Goal: Information Seeking & Learning: Find specific fact

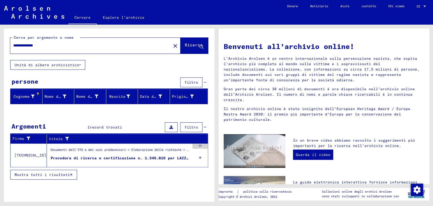
drag, startPoint x: 50, startPoint y: 45, endPoint x: -2, endPoint y: 42, distance: 51.8
click at [0, 42] on html "**********" at bounding box center [216, 103] width 433 height 206
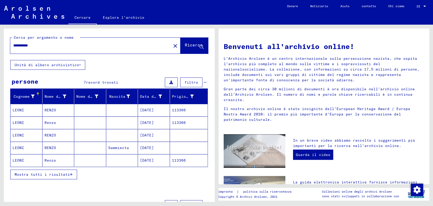
click at [180, 108] on font "113366" at bounding box center [179, 110] width 14 height 5
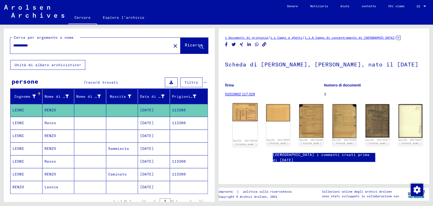
click at [240, 113] on img at bounding box center [245, 112] width 25 height 18
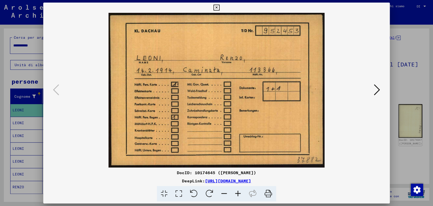
click at [378, 87] on icon at bounding box center [377, 90] width 6 height 12
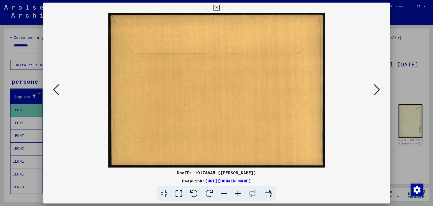
click at [378, 87] on icon at bounding box center [377, 90] width 6 height 12
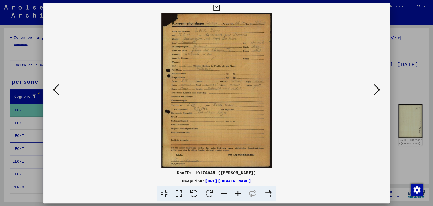
click at [378, 89] on icon at bounding box center [377, 90] width 6 height 12
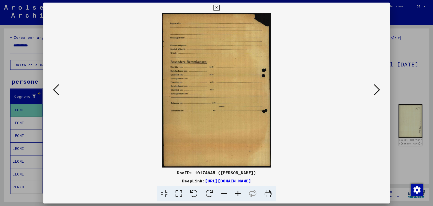
click at [378, 89] on icon at bounding box center [377, 90] width 6 height 12
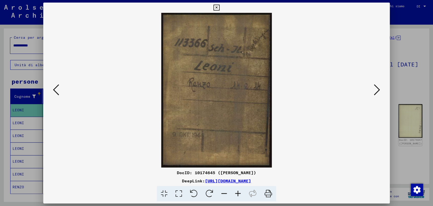
click at [378, 89] on icon at bounding box center [377, 90] width 6 height 12
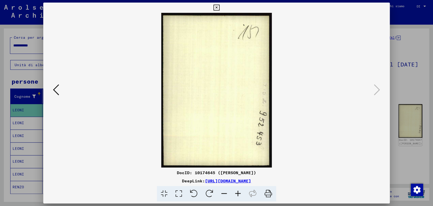
click at [218, 7] on icon at bounding box center [217, 8] width 6 height 6
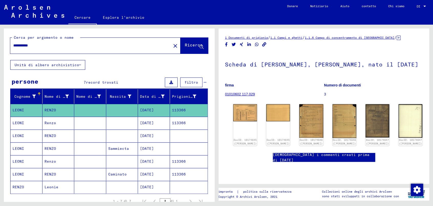
click at [153, 121] on font "[DATE]" at bounding box center [147, 122] width 14 height 5
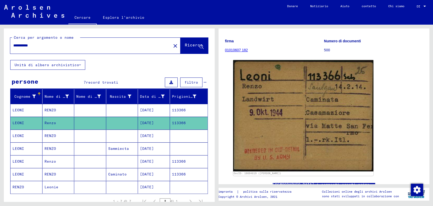
scroll to position [57, 0]
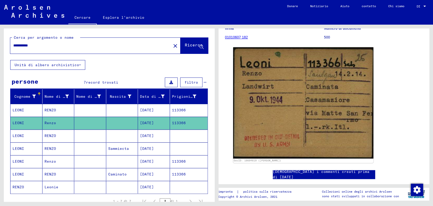
click at [152, 135] on font "[DATE]" at bounding box center [147, 135] width 14 height 5
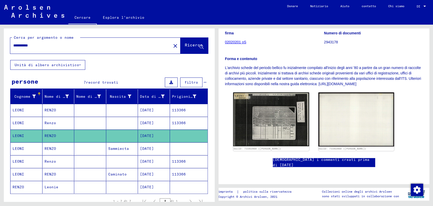
scroll to position [85, 0]
click at [148, 146] on font "[DATE]" at bounding box center [147, 148] width 14 height 5
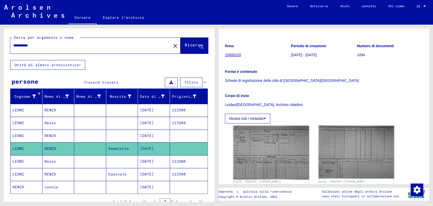
scroll to position [85, 0]
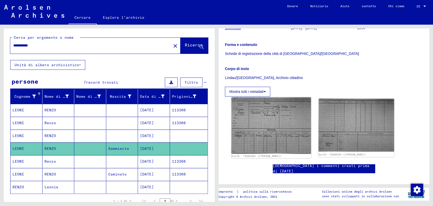
click at [272, 121] on img at bounding box center [272, 125] width 80 height 57
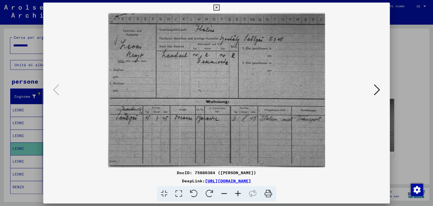
click at [377, 88] on icon at bounding box center [377, 90] width 6 height 12
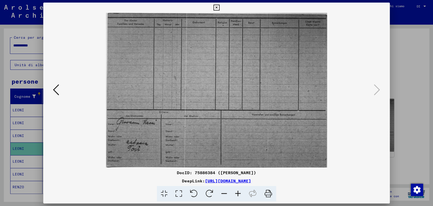
click at [215, 6] on icon at bounding box center [217, 8] width 6 height 6
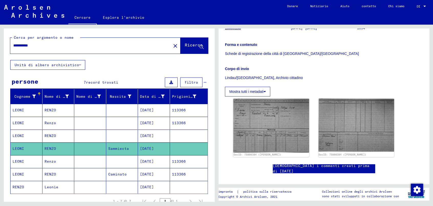
click at [145, 161] on font "[DATE]" at bounding box center [147, 161] width 14 height 5
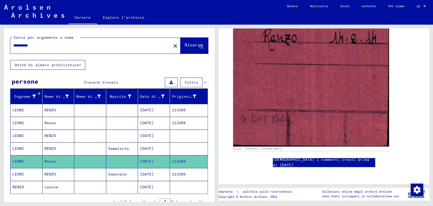
scroll to position [199, 0]
click at [149, 172] on font "[DATE]" at bounding box center [147, 174] width 14 height 5
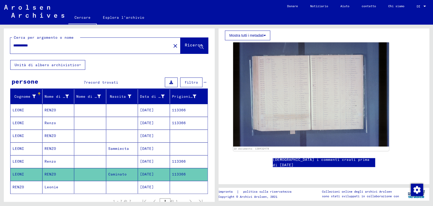
scroll to position [142, 0]
click at [151, 185] on font "[DATE]" at bounding box center [147, 186] width 14 height 5
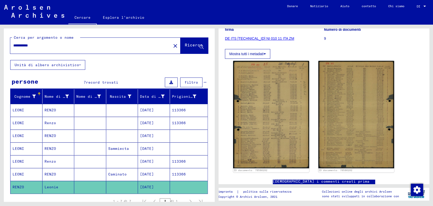
scroll to position [85, 0]
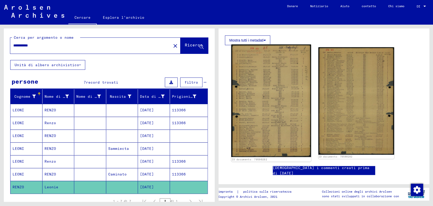
click at [270, 96] on img at bounding box center [272, 100] width 80 height 112
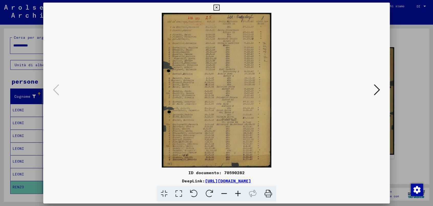
click at [238, 194] on icon at bounding box center [238, 194] width 14 height 16
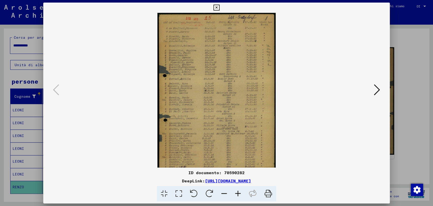
click at [238, 194] on icon at bounding box center [238, 194] width 14 height 16
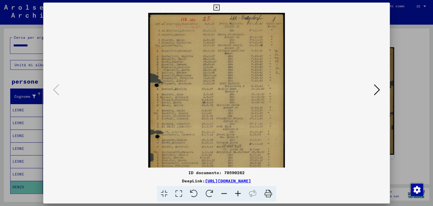
click at [238, 194] on icon at bounding box center [238, 194] width 14 height 16
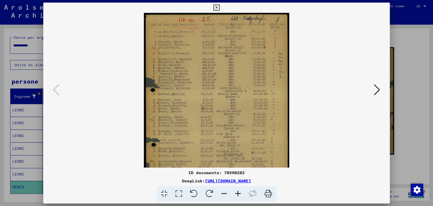
click at [238, 194] on icon at bounding box center [238, 194] width 14 height 16
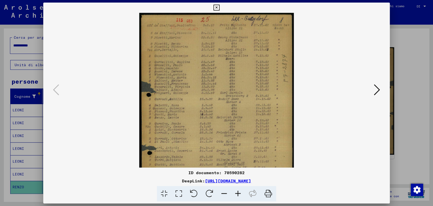
click at [238, 194] on icon at bounding box center [238, 194] width 14 height 16
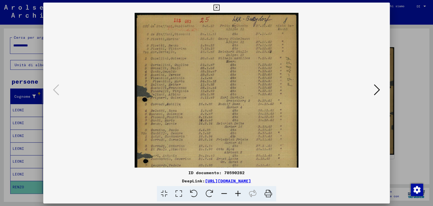
click at [238, 194] on icon at bounding box center [238, 194] width 14 height 16
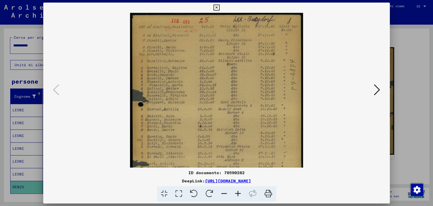
click at [238, 194] on icon at bounding box center [238, 194] width 14 height 16
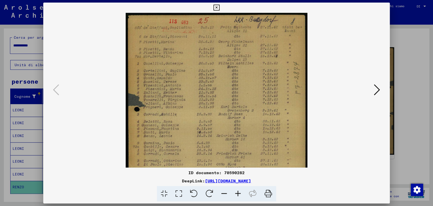
click at [238, 194] on icon at bounding box center [238, 194] width 14 height 16
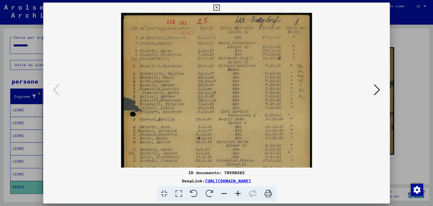
click at [238, 194] on icon at bounding box center [238, 194] width 14 height 16
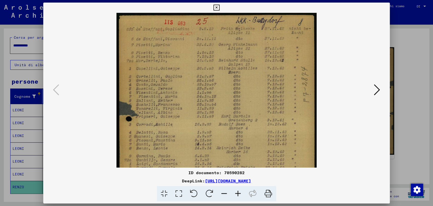
click at [238, 194] on icon at bounding box center [238, 194] width 14 height 16
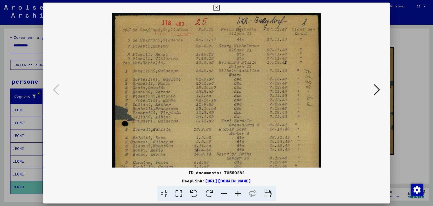
click at [238, 194] on icon at bounding box center [238, 194] width 14 height 16
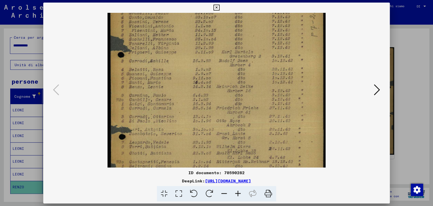
drag, startPoint x: 234, startPoint y: 118, endPoint x: 244, endPoint y: 29, distance: 89.2
click at [244, 31] on img at bounding box center [217, 93] width 218 height 308
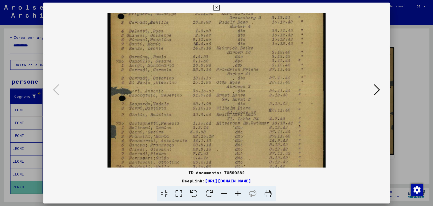
drag, startPoint x: 280, startPoint y: 139, endPoint x: 212, endPoint y: 24, distance: 134.4
click at [214, 23] on img at bounding box center [217, 55] width 218 height 308
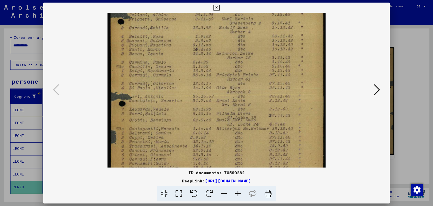
click at [217, 6] on icon at bounding box center [217, 8] width 6 height 6
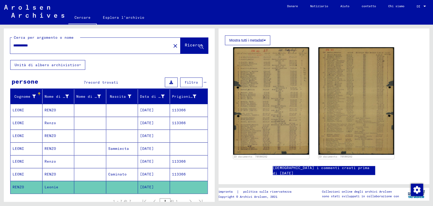
drag, startPoint x: 43, startPoint y: 45, endPoint x: -2, endPoint y: 44, distance: 45.1
click at [0, 44] on html "**********" at bounding box center [216, 103] width 433 height 206
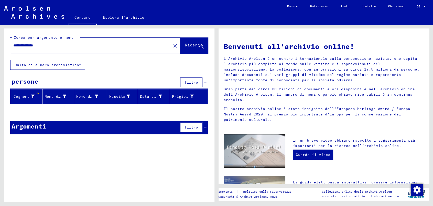
drag, startPoint x: 55, startPoint y: 45, endPoint x: 18, endPoint y: 45, distance: 36.9
click at [18, 45] on input "**********" at bounding box center [89, 45] width 152 height 5
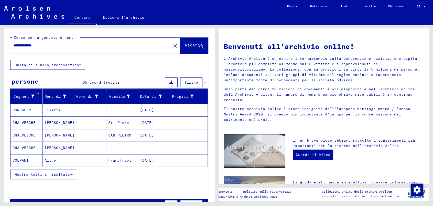
click at [54, 172] on font "Mostra tutti i risultati" at bounding box center [42, 174] width 55 height 5
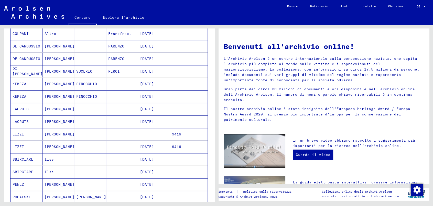
scroll to position [142, 0]
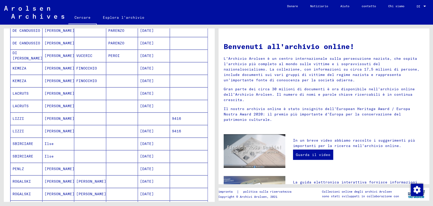
click at [58, 118] on font "[PERSON_NAME]" at bounding box center [60, 118] width 30 height 5
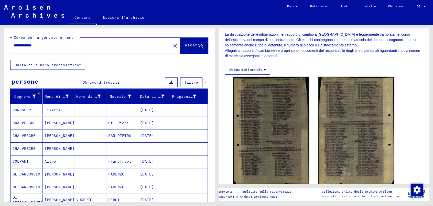
drag, startPoint x: 51, startPoint y: 47, endPoint x: -2, endPoint y: 43, distance: 53.0
click at [0, 43] on html "**********" at bounding box center [216, 103] width 433 height 206
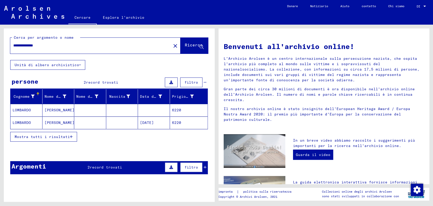
click at [172, 109] on font "6220" at bounding box center [176, 110] width 9 height 5
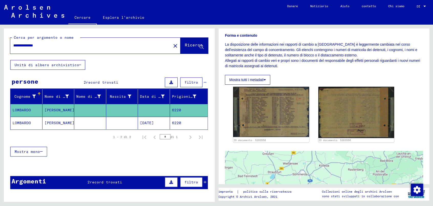
scroll to position [85, 0]
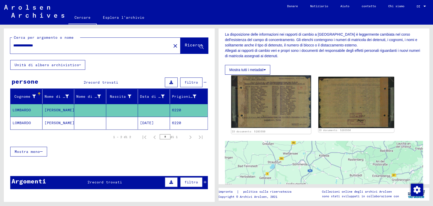
click at [272, 94] on img at bounding box center [272, 101] width 80 height 53
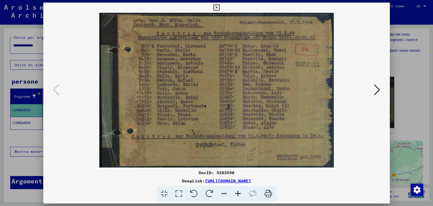
click at [272, 94] on img at bounding box center [217, 90] width 312 height 154
click at [21, 120] on div at bounding box center [216, 103] width 433 height 206
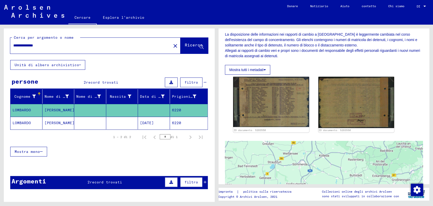
click at [21, 120] on font "LOMBARDO" at bounding box center [22, 122] width 18 height 5
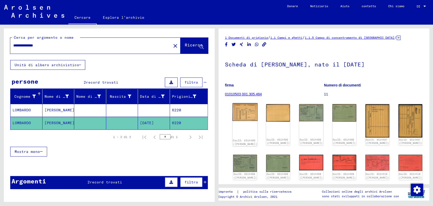
click at [246, 115] on img at bounding box center [245, 112] width 25 height 18
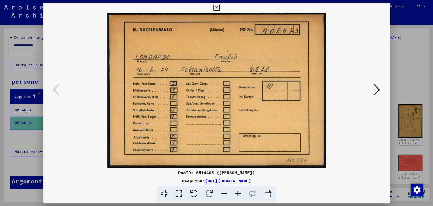
click at [377, 87] on icon at bounding box center [377, 90] width 6 height 12
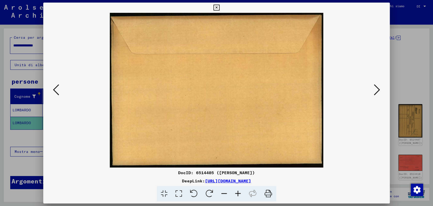
click at [377, 87] on icon at bounding box center [377, 90] width 6 height 12
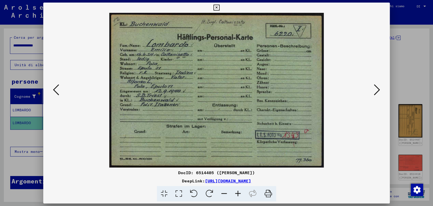
click at [377, 87] on icon at bounding box center [377, 90] width 6 height 12
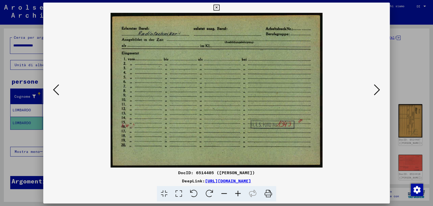
click at [377, 87] on icon at bounding box center [377, 90] width 6 height 12
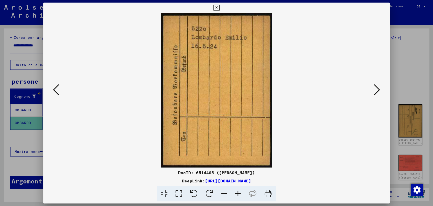
click at [377, 87] on icon at bounding box center [377, 90] width 6 height 12
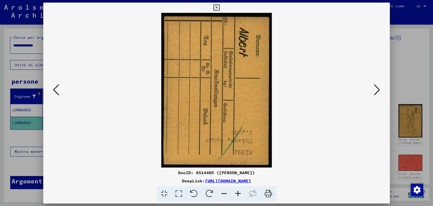
click at [377, 87] on icon at bounding box center [377, 90] width 6 height 12
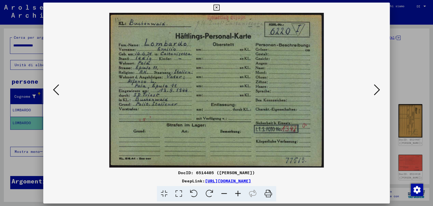
click at [377, 87] on icon at bounding box center [377, 90] width 6 height 12
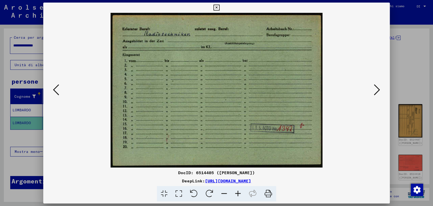
click at [377, 87] on icon at bounding box center [377, 90] width 6 height 12
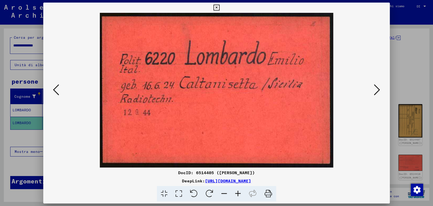
click at [377, 87] on icon at bounding box center [377, 90] width 6 height 12
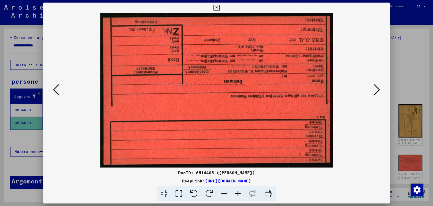
click at [377, 87] on icon at bounding box center [377, 90] width 6 height 12
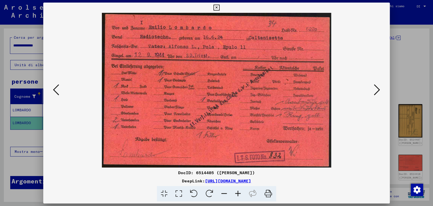
click at [377, 87] on icon at bounding box center [377, 90] width 6 height 12
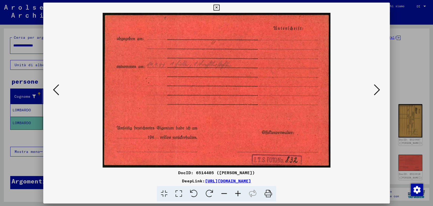
click at [377, 87] on icon at bounding box center [377, 90] width 6 height 12
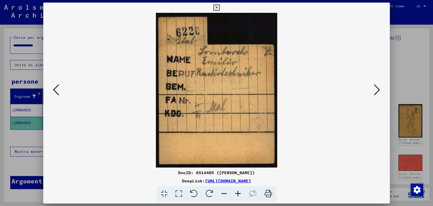
click at [377, 87] on icon at bounding box center [377, 90] width 6 height 12
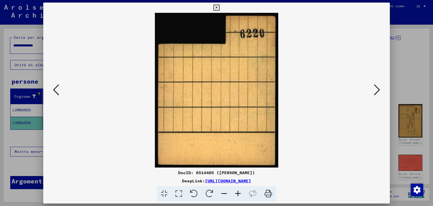
click at [377, 87] on icon at bounding box center [377, 90] width 6 height 12
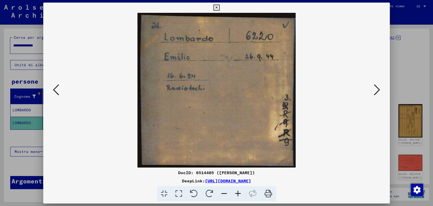
click at [377, 87] on icon at bounding box center [377, 90] width 6 height 12
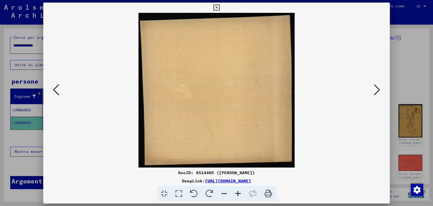
click at [377, 87] on icon at bounding box center [377, 90] width 6 height 12
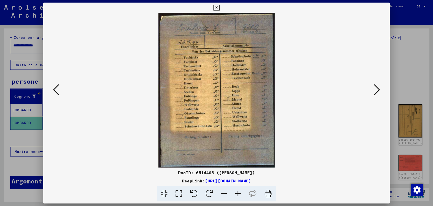
click at [377, 87] on icon at bounding box center [377, 90] width 6 height 12
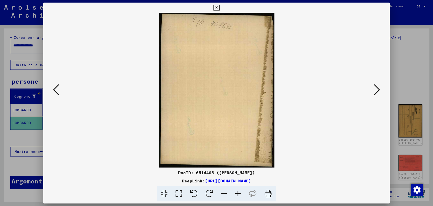
click at [377, 87] on icon at bounding box center [377, 90] width 6 height 12
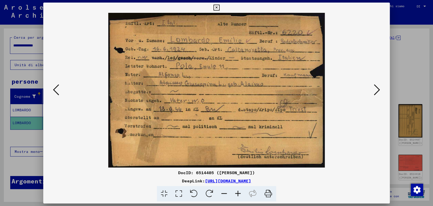
click at [379, 87] on icon at bounding box center [377, 90] width 6 height 12
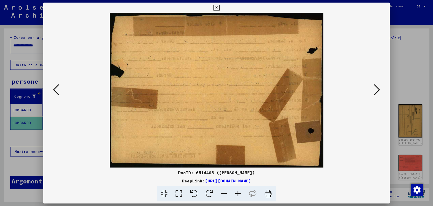
click at [379, 87] on icon at bounding box center [377, 90] width 6 height 12
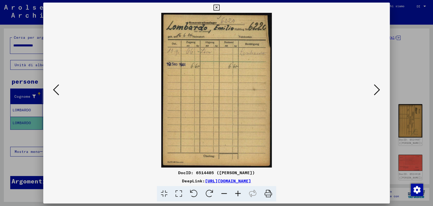
click at [51, 85] on button at bounding box center [55, 90] width 9 height 15
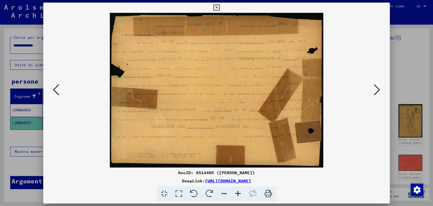
click at [378, 88] on icon at bounding box center [377, 90] width 6 height 12
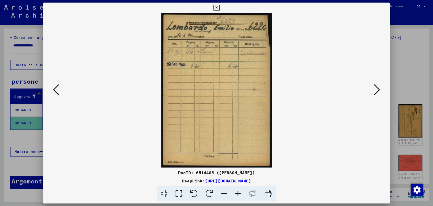
click at [378, 88] on icon at bounding box center [377, 90] width 6 height 12
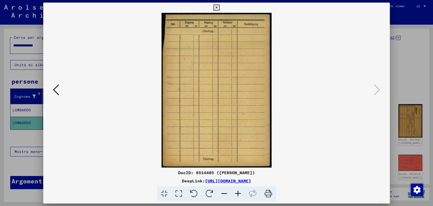
click at [217, 6] on icon at bounding box center [217, 8] width 6 height 6
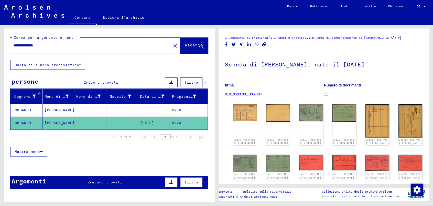
drag, startPoint x: 51, startPoint y: 44, endPoint x: -2, endPoint y: 45, distance: 53.0
click at [0, 45] on html "**********" at bounding box center [216, 103] width 433 height 206
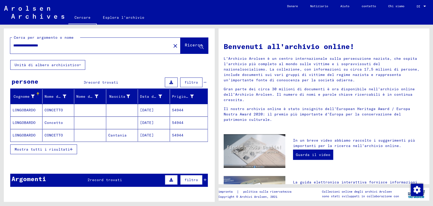
click at [26, 110] on font "LONGOBARDO" at bounding box center [24, 110] width 23 height 5
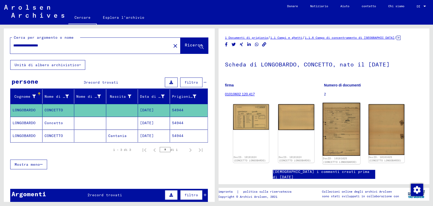
click at [332, 127] on img at bounding box center [342, 129] width 38 height 53
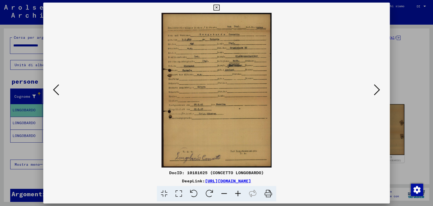
click at [213, 63] on img at bounding box center [217, 90] width 312 height 154
click at [238, 192] on icon at bounding box center [238, 194] width 14 height 16
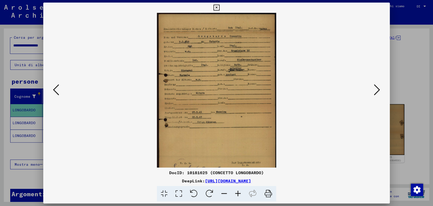
click at [238, 192] on icon at bounding box center [238, 194] width 14 height 16
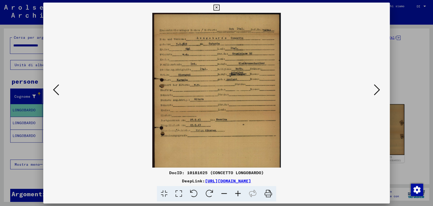
click at [238, 192] on icon at bounding box center [238, 194] width 14 height 16
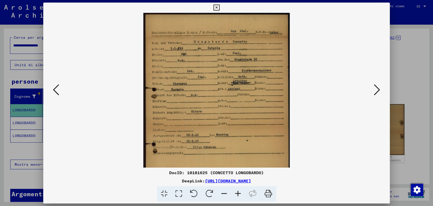
click at [238, 192] on icon at bounding box center [238, 194] width 14 height 16
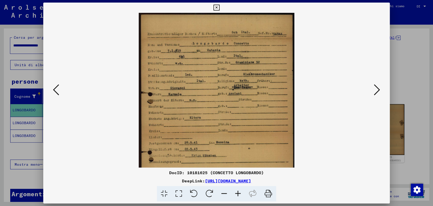
click at [238, 192] on icon at bounding box center [238, 194] width 14 height 16
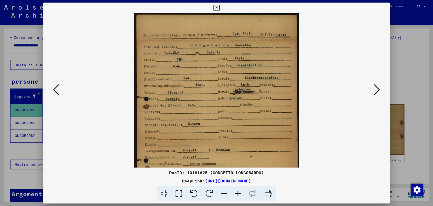
click at [238, 192] on icon at bounding box center [238, 194] width 14 height 16
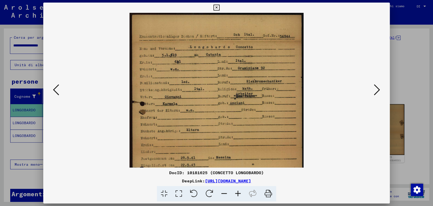
click at [238, 192] on icon at bounding box center [238, 194] width 14 height 16
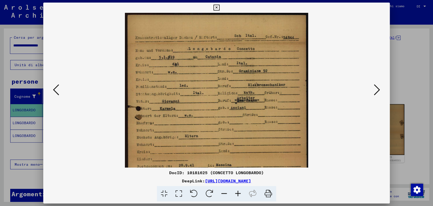
click at [238, 192] on icon at bounding box center [238, 194] width 14 height 16
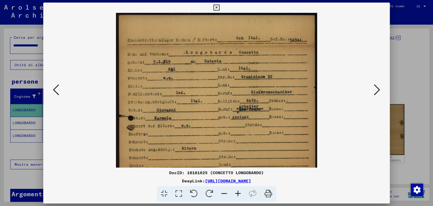
click at [238, 192] on icon at bounding box center [238, 194] width 14 height 16
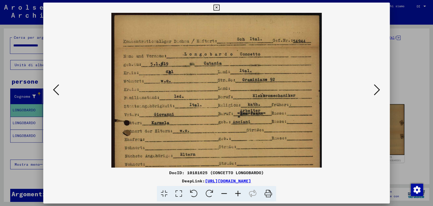
click at [238, 192] on icon at bounding box center [238, 194] width 14 height 16
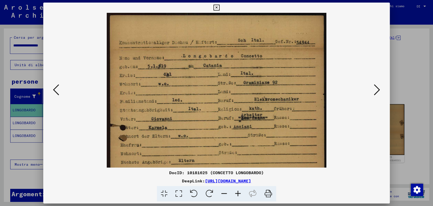
click at [238, 192] on icon at bounding box center [238, 194] width 14 height 16
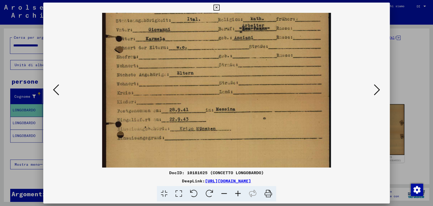
scroll to position [95, 0]
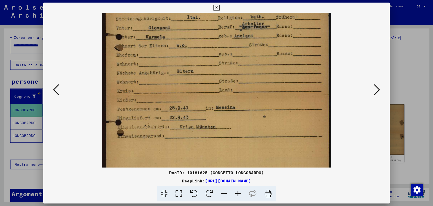
drag, startPoint x: 261, startPoint y: 113, endPoint x: 240, endPoint y: 19, distance: 96.9
click at [240, 19] on img at bounding box center [216, 78] width 229 height 321
click at [240, 126] on img at bounding box center [216, 78] width 229 height 321
click at [217, 7] on icon at bounding box center [217, 8] width 6 height 6
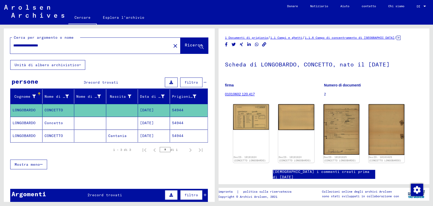
click at [152, 133] on font "[DATE]" at bounding box center [147, 135] width 14 height 5
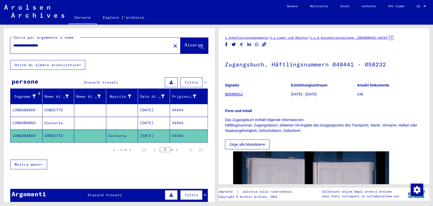
click at [152, 133] on font "[DATE]" at bounding box center [147, 135] width 14 height 5
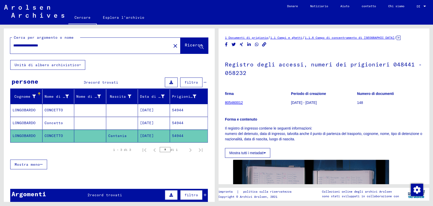
click at [152, 121] on font "[DATE]" at bounding box center [147, 122] width 14 height 5
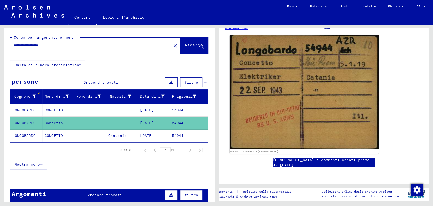
scroll to position [57, 0]
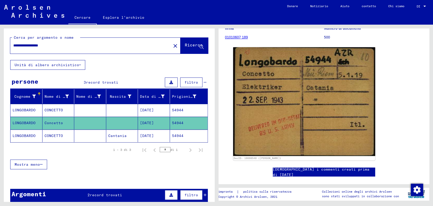
click at [151, 108] on font "[DATE]" at bounding box center [147, 110] width 14 height 5
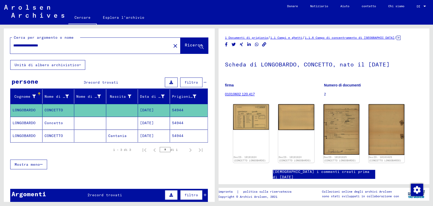
drag, startPoint x: 63, startPoint y: 47, endPoint x: -2, endPoint y: 49, distance: 64.6
click at [0, 49] on html "**********" at bounding box center [216, 103] width 433 height 206
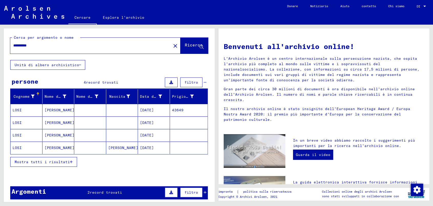
click at [178, 108] on font "43649" at bounding box center [178, 110] width 12 height 5
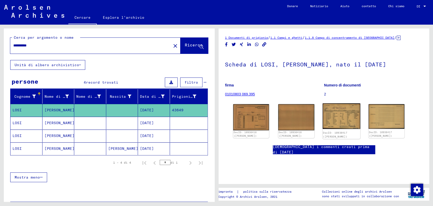
click at [342, 117] on img at bounding box center [342, 116] width 38 height 26
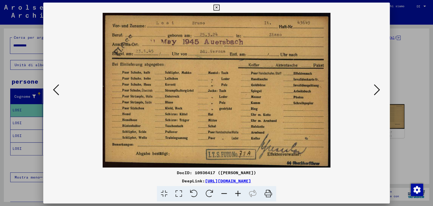
click at [379, 86] on icon at bounding box center [377, 90] width 6 height 12
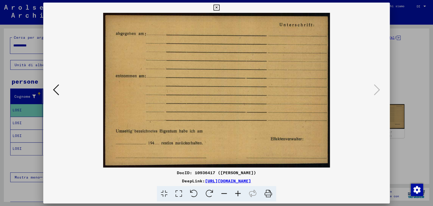
click at [53, 86] on button at bounding box center [55, 90] width 9 height 15
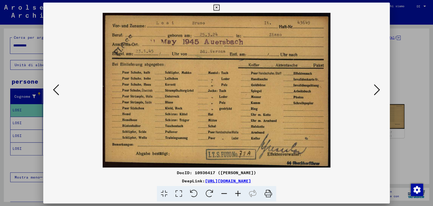
click at [53, 86] on button at bounding box center [55, 90] width 9 height 15
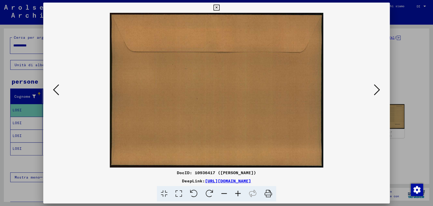
click at [53, 86] on button at bounding box center [55, 90] width 9 height 15
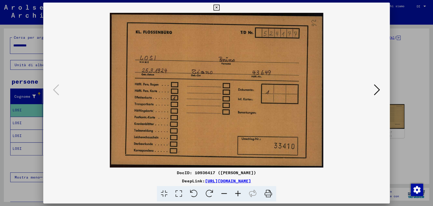
click at [29, 73] on div at bounding box center [216, 103] width 433 height 206
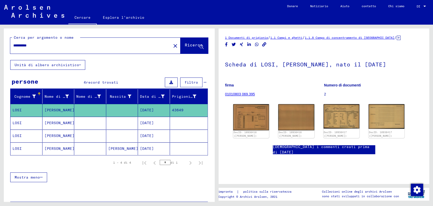
click at [153, 121] on font "[DATE]" at bounding box center [147, 122] width 14 height 5
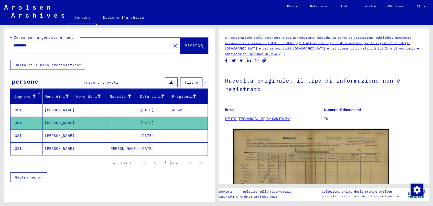
click at [148, 133] on font "[DATE]" at bounding box center [147, 135] width 14 height 5
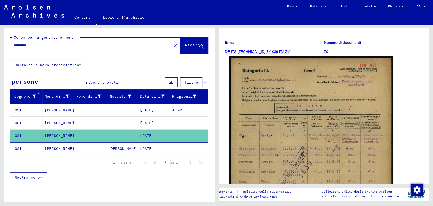
scroll to position [85, 0]
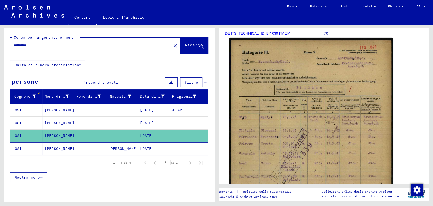
click at [280, 126] on img at bounding box center [312, 152] width 164 height 228
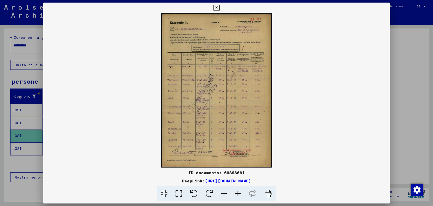
click at [239, 192] on icon at bounding box center [238, 194] width 14 height 16
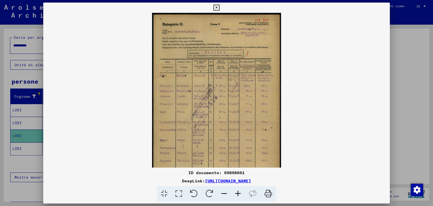
click at [239, 192] on icon at bounding box center [238, 194] width 14 height 16
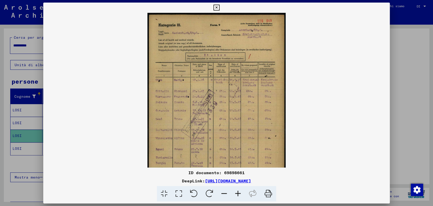
click at [239, 192] on icon at bounding box center [238, 194] width 14 height 16
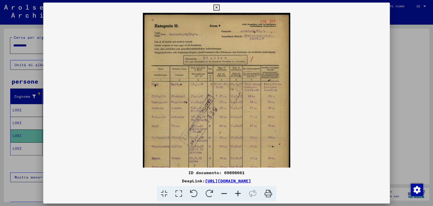
click at [239, 192] on icon at bounding box center [238, 194] width 14 height 16
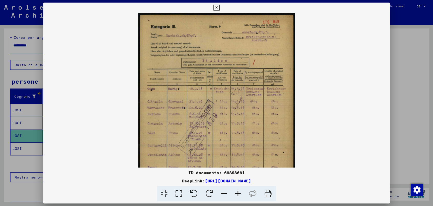
click at [239, 192] on icon at bounding box center [238, 194] width 14 height 16
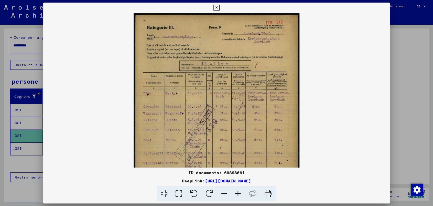
click at [239, 192] on icon at bounding box center [238, 194] width 14 height 16
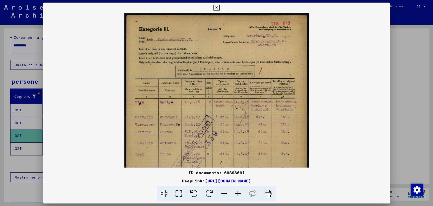
click at [239, 192] on icon at bounding box center [238, 194] width 14 height 16
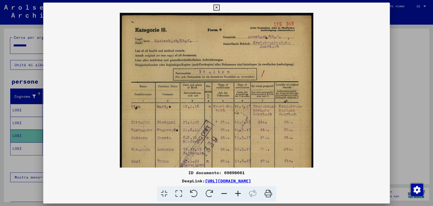
click at [239, 192] on icon at bounding box center [238, 194] width 14 height 16
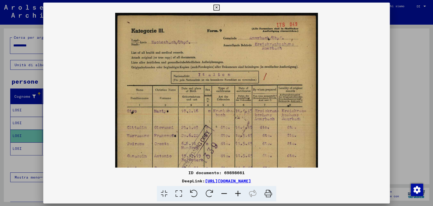
click at [239, 192] on icon at bounding box center [238, 194] width 14 height 16
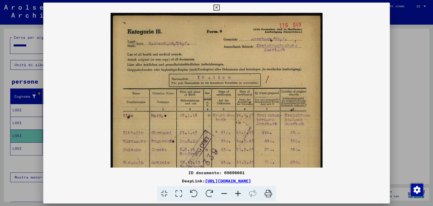
click at [239, 192] on icon at bounding box center [238, 194] width 14 height 16
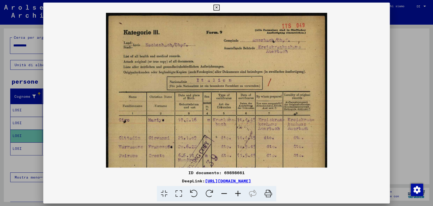
click at [239, 192] on icon at bounding box center [238, 194] width 14 height 16
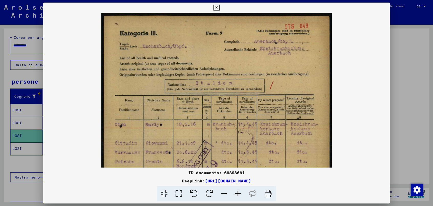
click at [239, 192] on icon at bounding box center [238, 194] width 14 height 16
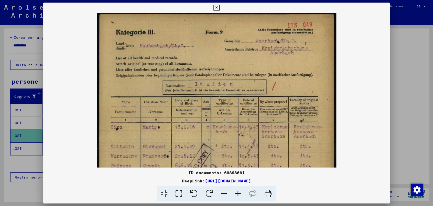
scroll to position [2, 0]
drag, startPoint x: 235, startPoint y: 134, endPoint x: 238, endPoint y: 132, distance: 3.1
click at [238, 132] on img at bounding box center [217, 178] width 240 height 334
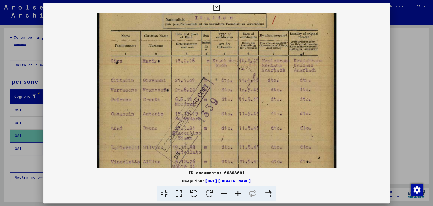
scroll to position [70, 0]
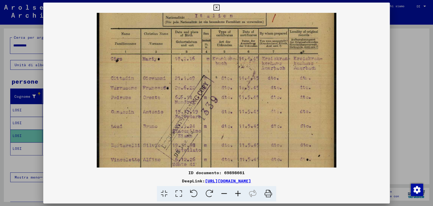
drag, startPoint x: 266, startPoint y: 146, endPoint x: 259, endPoint y: 78, distance: 68.0
click at [259, 78] on img at bounding box center [217, 110] width 240 height 334
click at [219, 6] on icon at bounding box center [217, 8] width 6 height 6
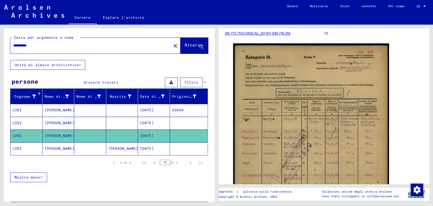
drag, startPoint x: 36, startPoint y: 44, endPoint x: -2, endPoint y: 46, distance: 37.9
click at [0, 46] on html "**********" at bounding box center [216, 103] width 433 height 206
type input "**********"
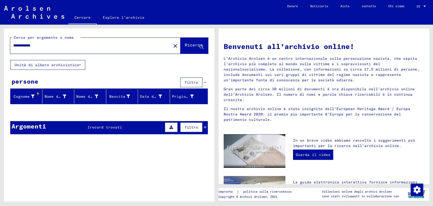
click at [206, 126] on icon at bounding box center [205, 127] width 3 height 4
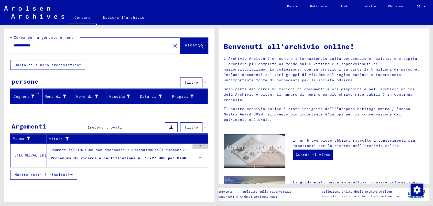
click at [178, 158] on font "Procedura di ricerca e certificazione n. 1.727.966 per MAGNANI, NARDO nato il […" at bounding box center [147, 157] width 193 height 5
